Goal: Use online tool/utility

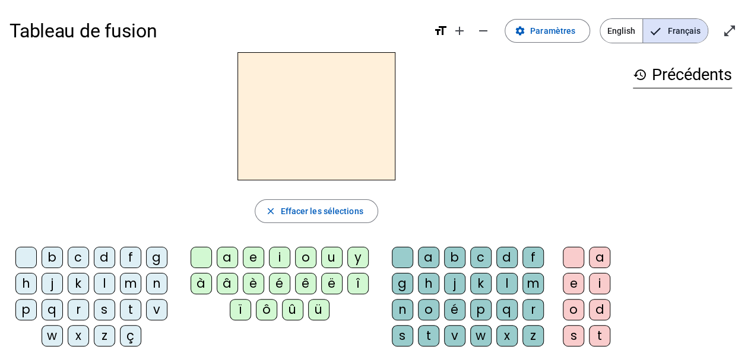
click at [100, 283] on div "l" at bounding box center [104, 283] width 21 height 21
click at [230, 259] on div "a" at bounding box center [227, 257] width 21 height 21
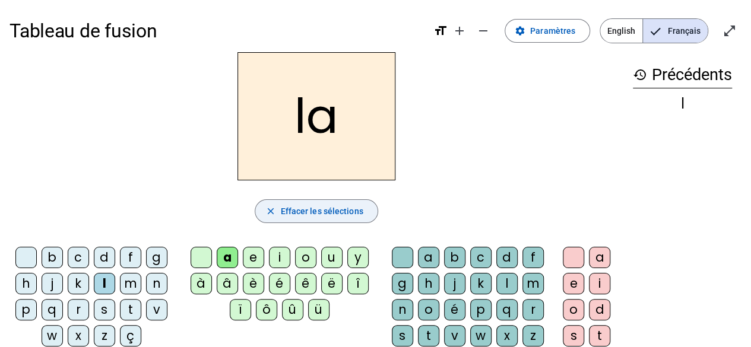
click at [293, 212] on span "Effacer les sélections" at bounding box center [321, 211] width 82 height 14
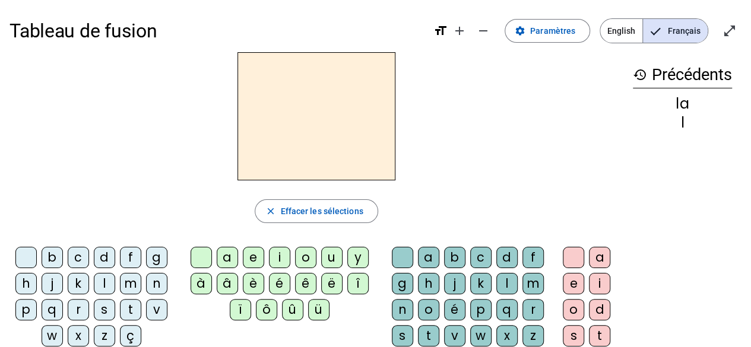
click at [105, 284] on div "l" at bounding box center [104, 283] width 21 height 21
click at [228, 256] on div "a" at bounding box center [227, 257] width 21 height 21
click at [256, 260] on div "e" at bounding box center [253, 257] width 21 height 21
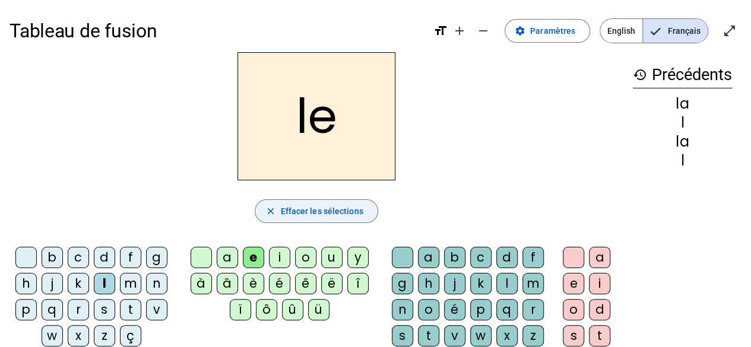
click at [269, 214] on mat-icon "close" at bounding box center [270, 211] width 11 height 11
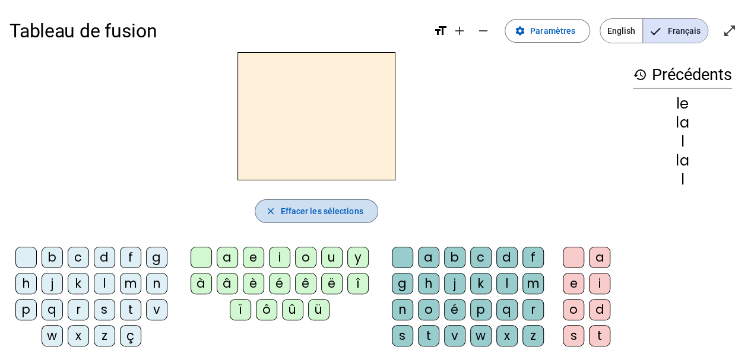
click at [269, 214] on mat-icon "close" at bounding box center [270, 211] width 11 height 11
click at [684, 156] on div "la" at bounding box center [682, 161] width 99 height 14
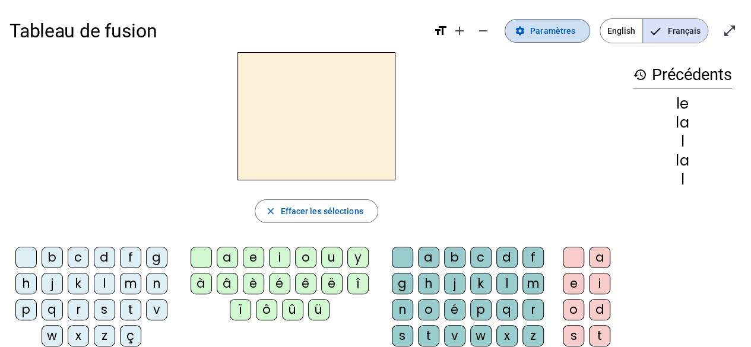
click at [525, 30] on mat-icon "settings" at bounding box center [519, 31] width 11 height 11
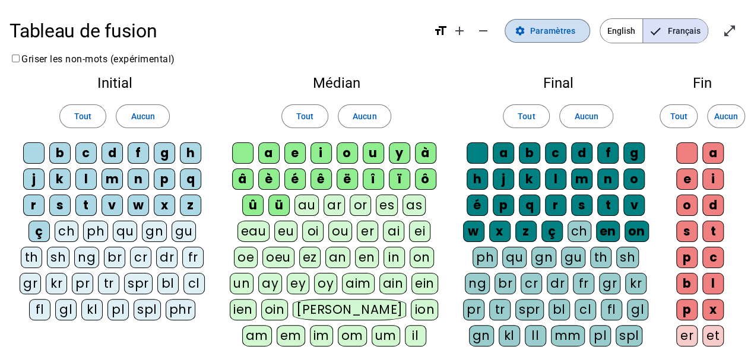
click at [525, 30] on mat-icon "settings" at bounding box center [519, 31] width 11 height 11
click at [525, 33] on mat-icon "settings" at bounding box center [519, 31] width 11 height 11
